Goal: Information Seeking & Learning: Learn about a topic

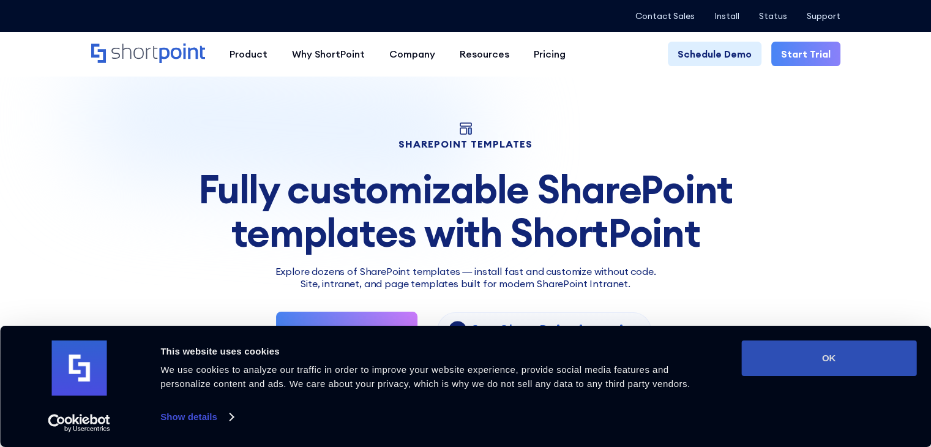
click at [794, 371] on button "OK" at bounding box center [829, 359] width 175 height 36
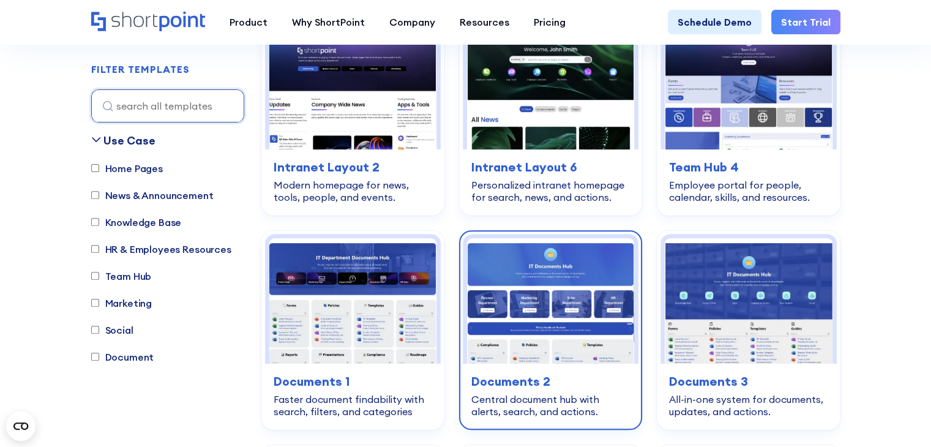
scroll to position [429, 0]
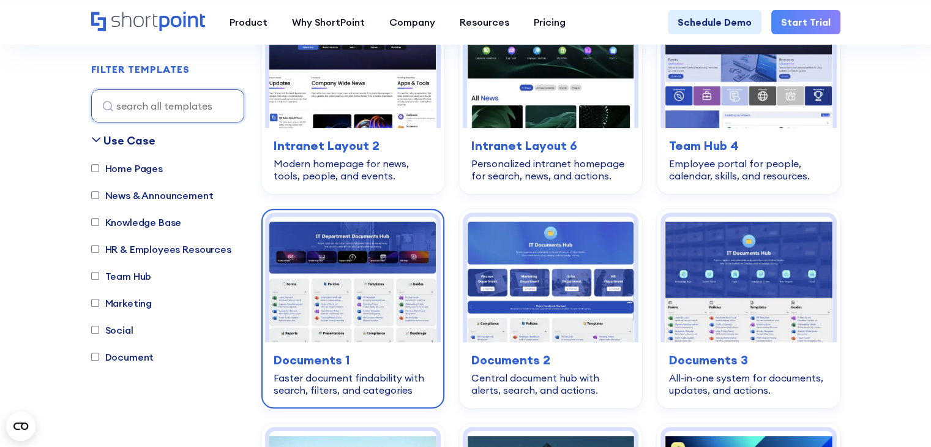
click at [387, 258] on img at bounding box center [352, 280] width 167 height 126
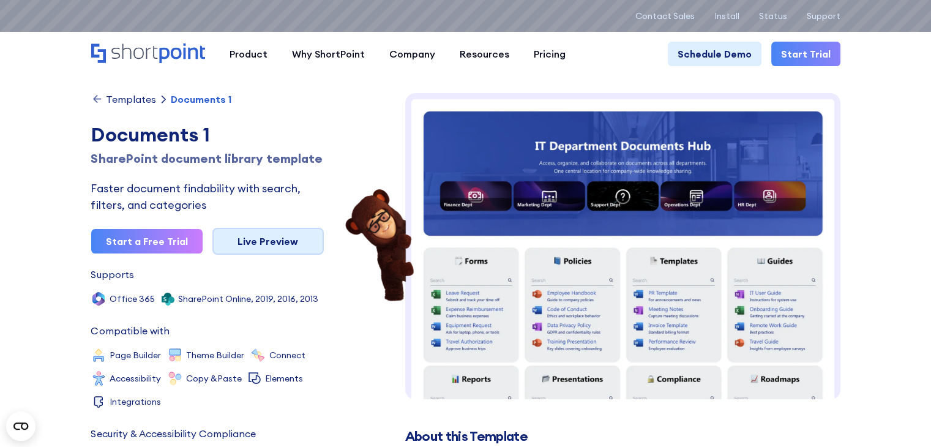
click at [289, 255] on link "Live Preview" at bounding box center [268, 241] width 111 height 27
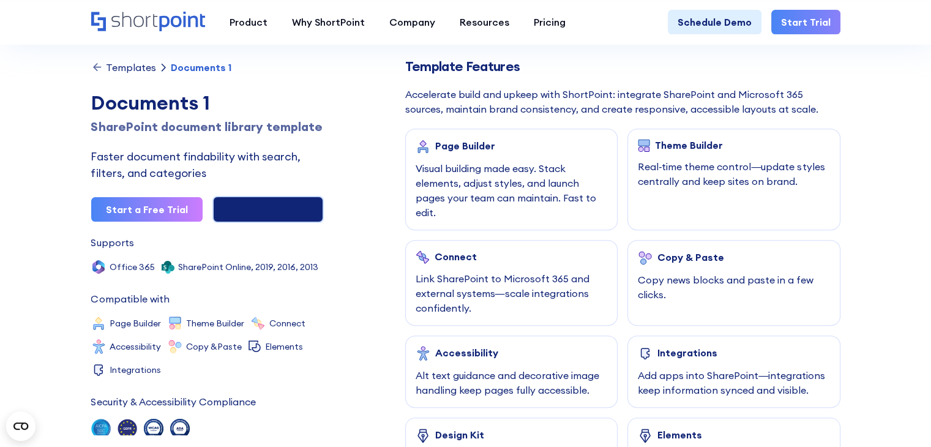
scroll to position [429, 0]
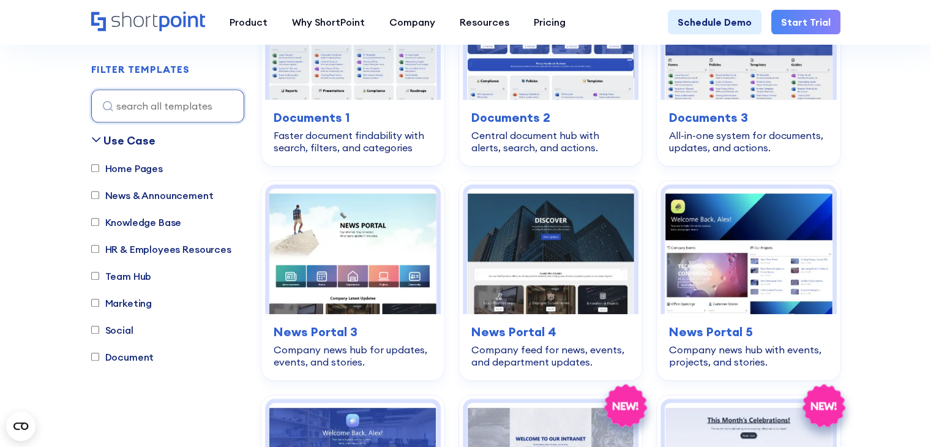
scroll to position [674, 0]
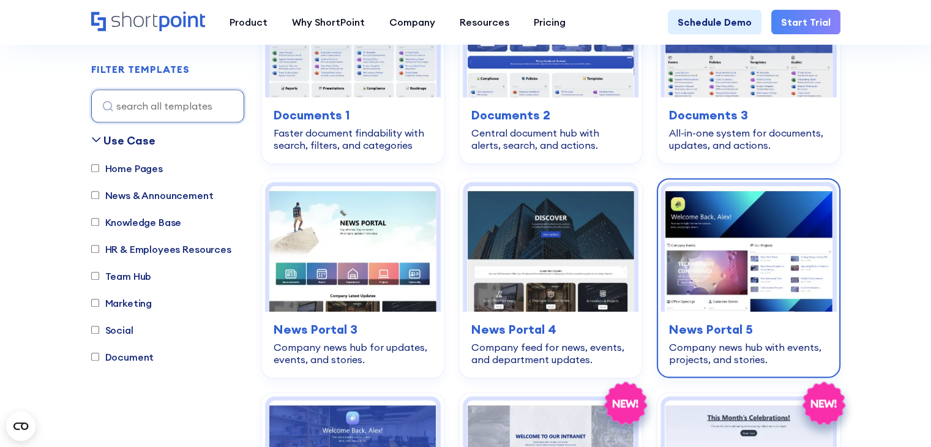
click at [720, 269] on img at bounding box center [748, 249] width 167 height 126
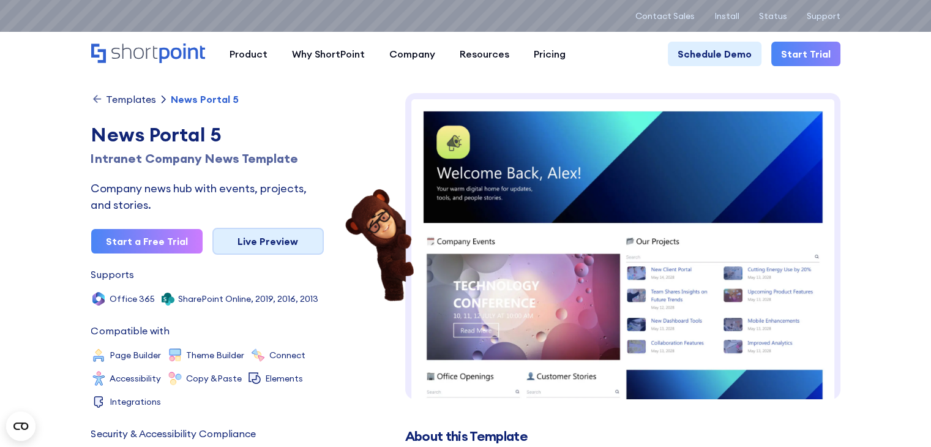
click at [274, 245] on link "Live Preview" at bounding box center [268, 241] width 111 height 27
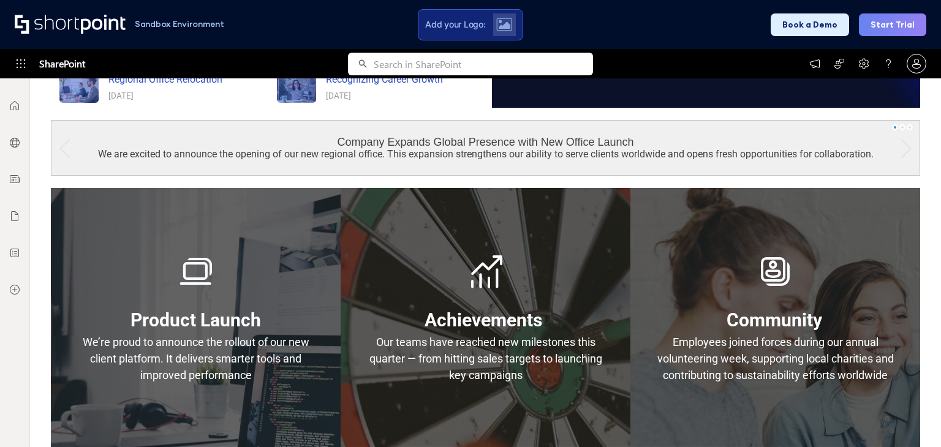
scroll to position [551, 0]
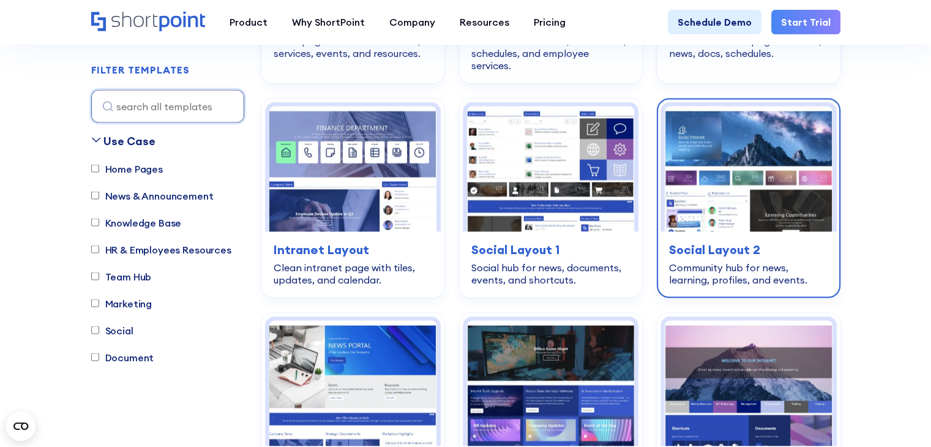
scroll to position [2266, 0]
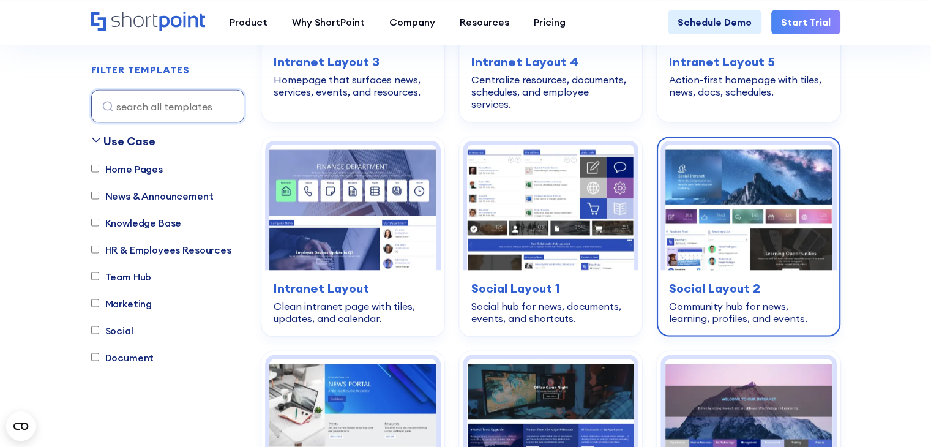
click at [706, 167] on img at bounding box center [748, 208] width 167 height 126
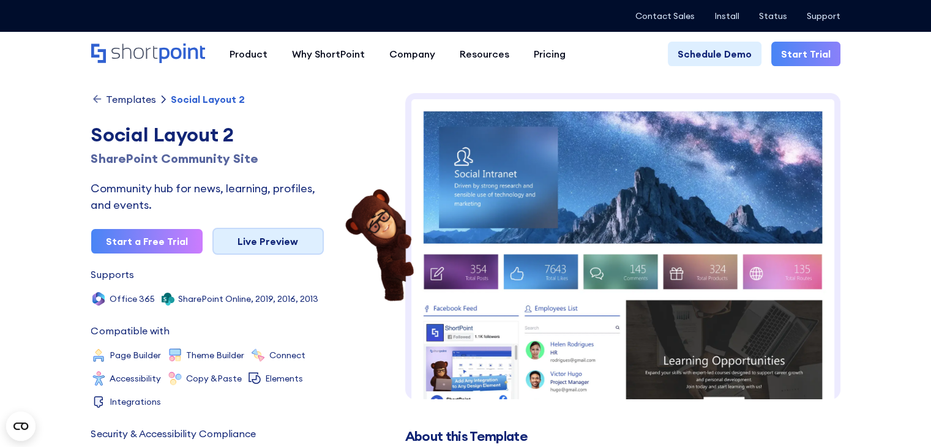
click at [241, 243] on link "Live Preview" at bounding box center [268, 241] width 111 height 27
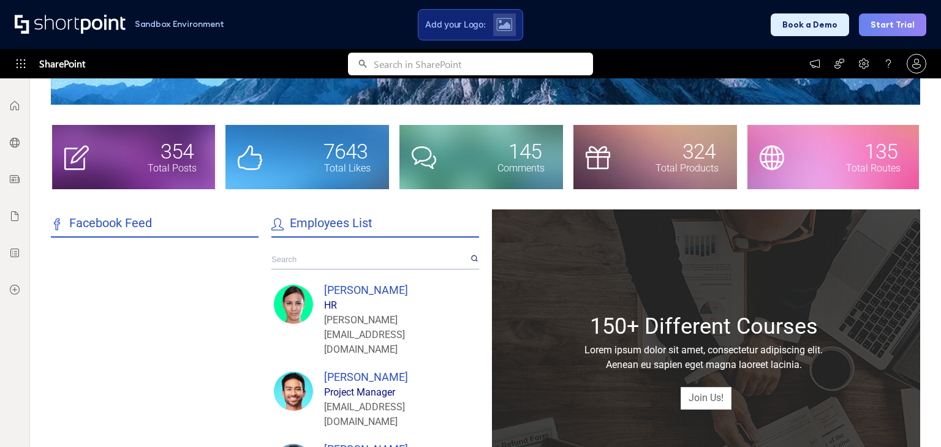
scroll to position [367, 0]
